Goal: Task Accomplishment & Management: Complete application form

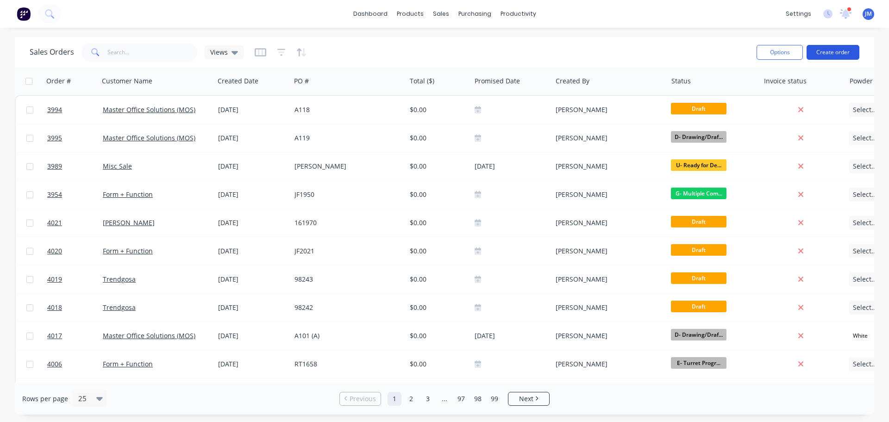
click at [829, 49] on button "Create order" at bounding box center [832, 52] width 53 height 15
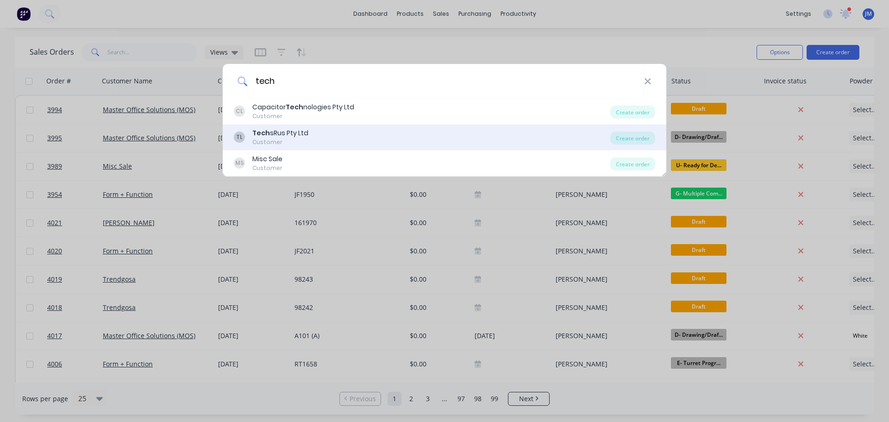
type input "tech"
click at [279, 134] on div "Tech sRus Pty Ltd" at bounding box center [280, 133] width 56 height 10
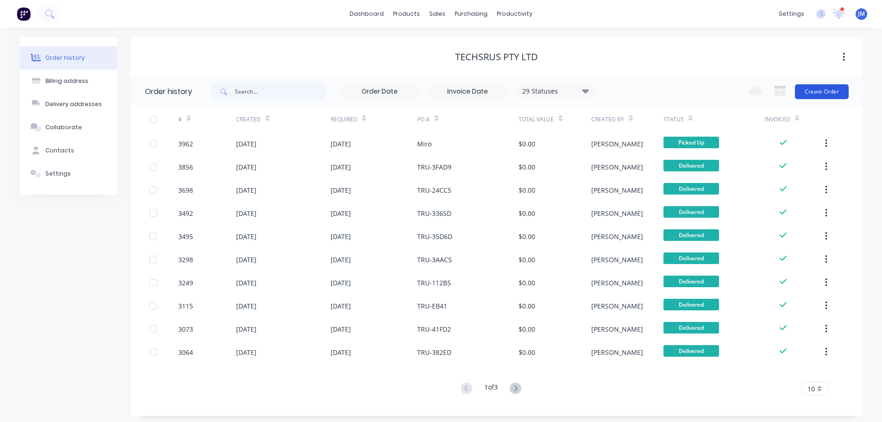
click at [823, 92] on button "Create Order" at bounding box center [822, 91] width 54 height 15
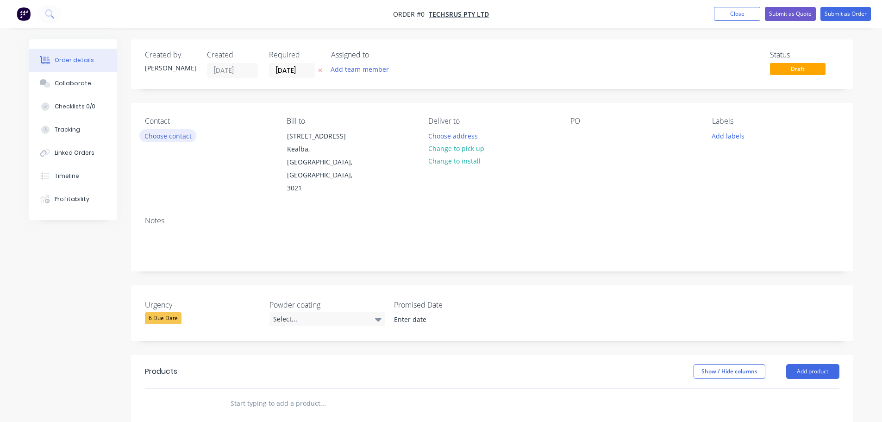
click at [162, 140] on button "Choose contact" at bounding box center [167, 135] width 57 height 12
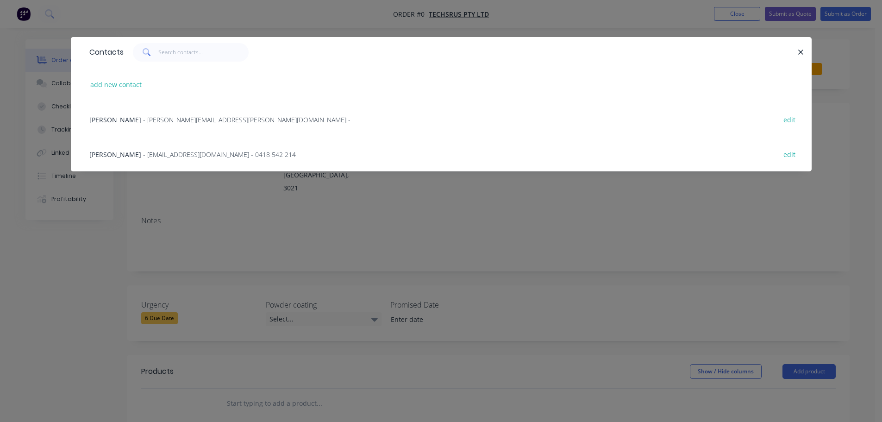
click at [156, 151] on span "- [EMAIL_ADDRESS][DOMAIN_NAME] - 0418 542 214" at bounding box center [219, 154] width 153 height 9
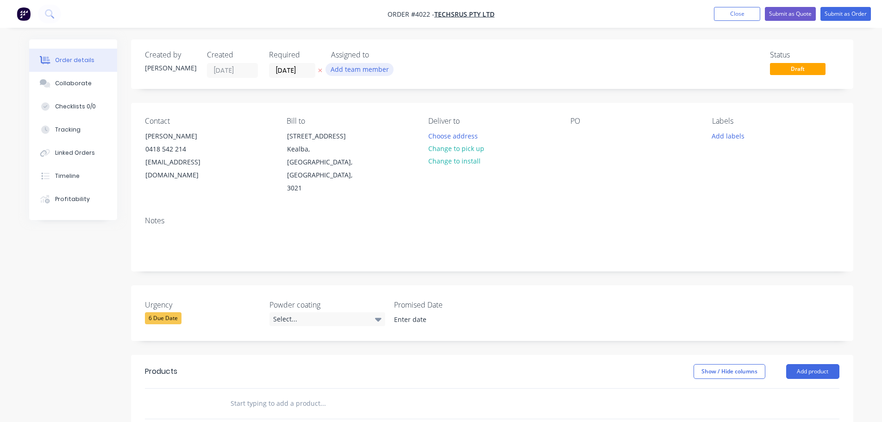
click at [343, 69] on button "Add team member" at bounding box center [359, 69] width 68 height 12
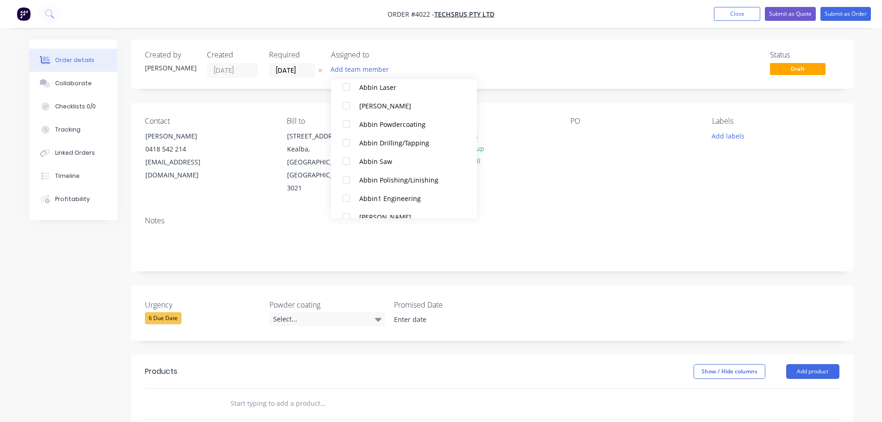
scroll to position [185, 0]
click at [346, 192] on div at bounding box center [346, 195] width 19 height 19
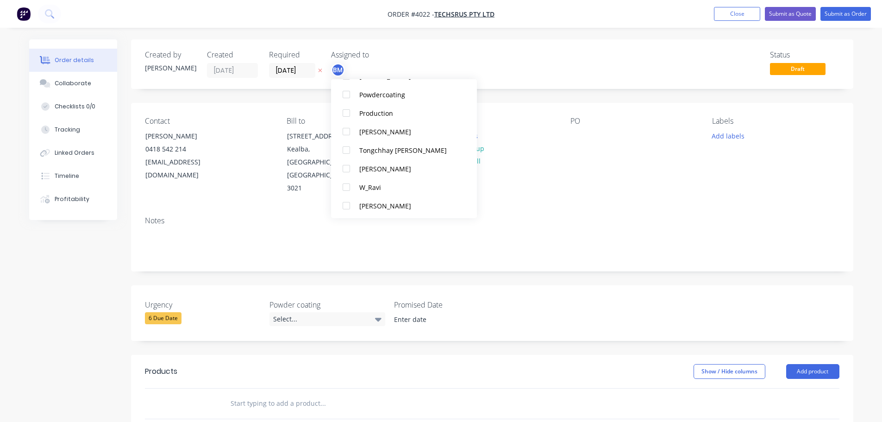
scroll to position [620, 0]
click at [350, 115] on div at bounding box center [346, 111] width 19 height 19
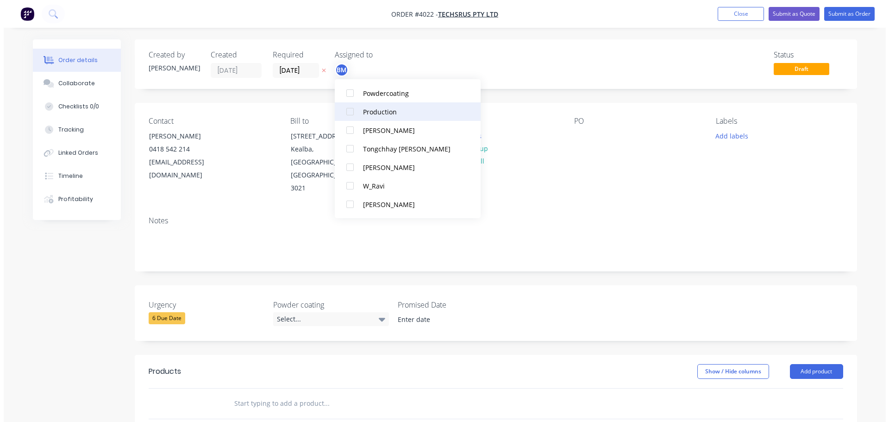
scroll to position [28, 0]
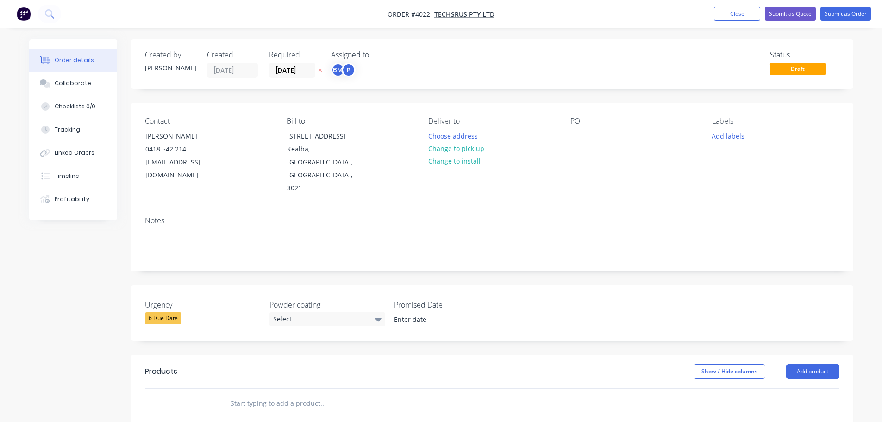
click at [598, 168] on div "PO" at bounding box center [633, 156] width 127 height 78
click at [453, 134] on button "Choose address" at bounding box center [452, 135] width 59 height 12
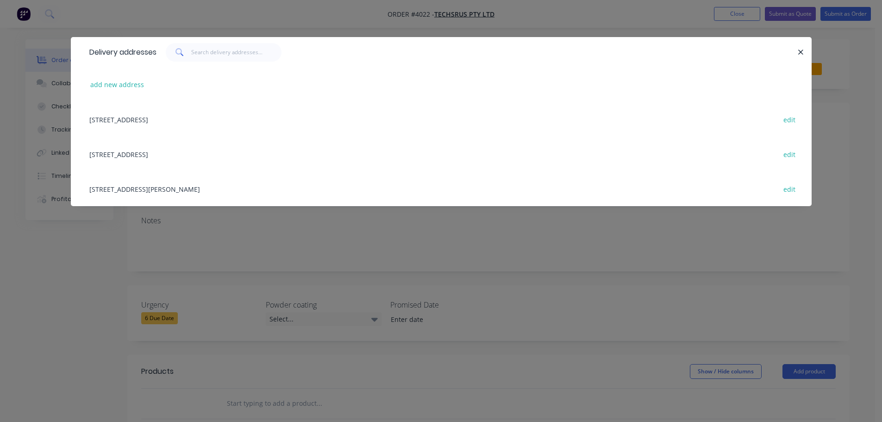
drag, startPoint x: 169, startPoint y: 187, endPoint x: 187, endPoint y: 185, distance: 17.7
click at [169, 187] on div "[STREET_ADDRESS][PERSON_NAME] edit" at bounding box center [441, 188] width 713 height 35
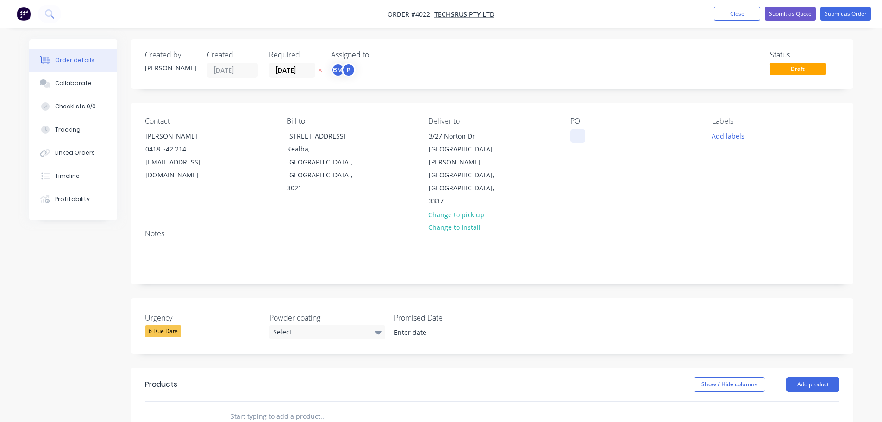
click at [571, 136] on div at bounding box center [577, 135] width 15 height 13
click at [75, 86] on div "Collaborate" at bounding box center [73, 83] width 37 height 8
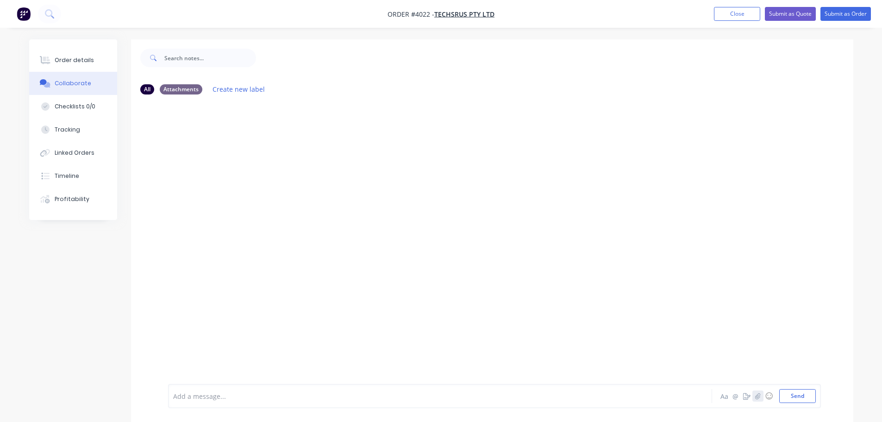
click at [754, 393] on button "button" at bounding box center [757, 395] width 11 height 11
click at [797, 399] on button "Send" at bounding box center [797, 396] width 37 height 14
click at [75, 60] on div "Order details" at bounding box center [74, 60] width 39 height 8
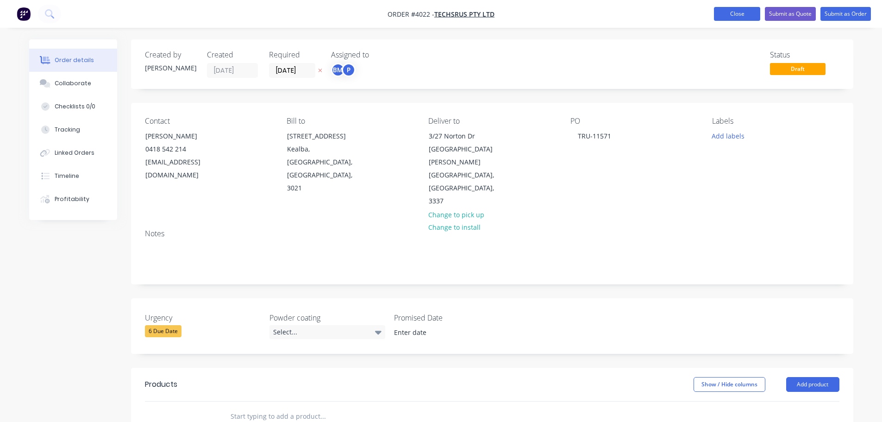
click at [731, 12] on button "Close" at bounding box center [737, 14] width 46 height 14
